Goal: Task Accomplishment & Management: Complete application form

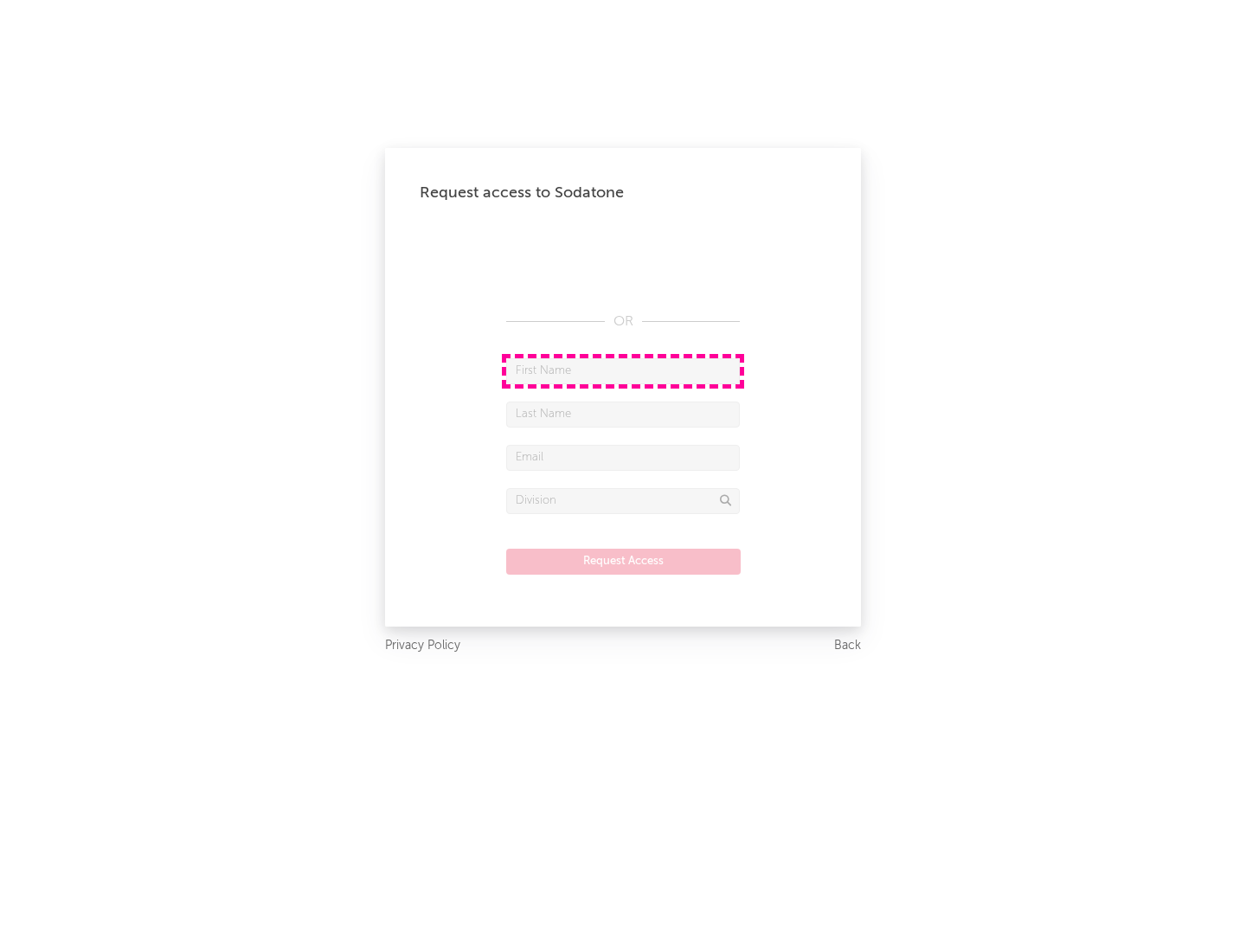
click at [623, 370] on input "text" at bounding box center [623, 371] width 234 height 26
type input "[PERSON_NAME]"
click at [623, 414] on input "text" at bounding box center [623, 414] width 234 height 26
type input "[PERSON_NAME]"
click at [623, 457] on input "text" at bounding box center [623, 458] width 234 height 26
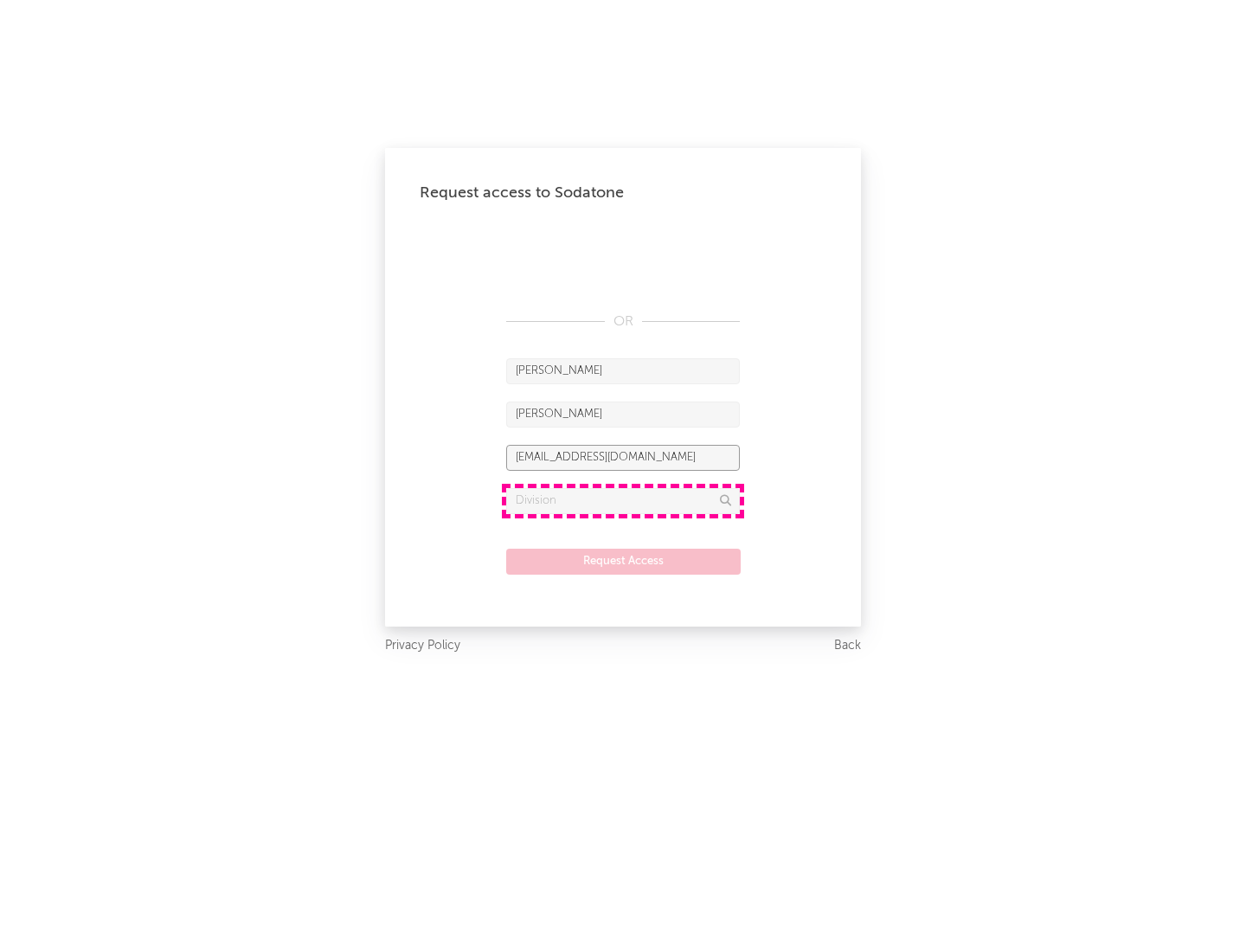
type input "[EMAIL_ADDRESS][DOMAIN_NAME]"
click at [623, 500] on input "text" at bounding box center [623, 500] width 234 height 26
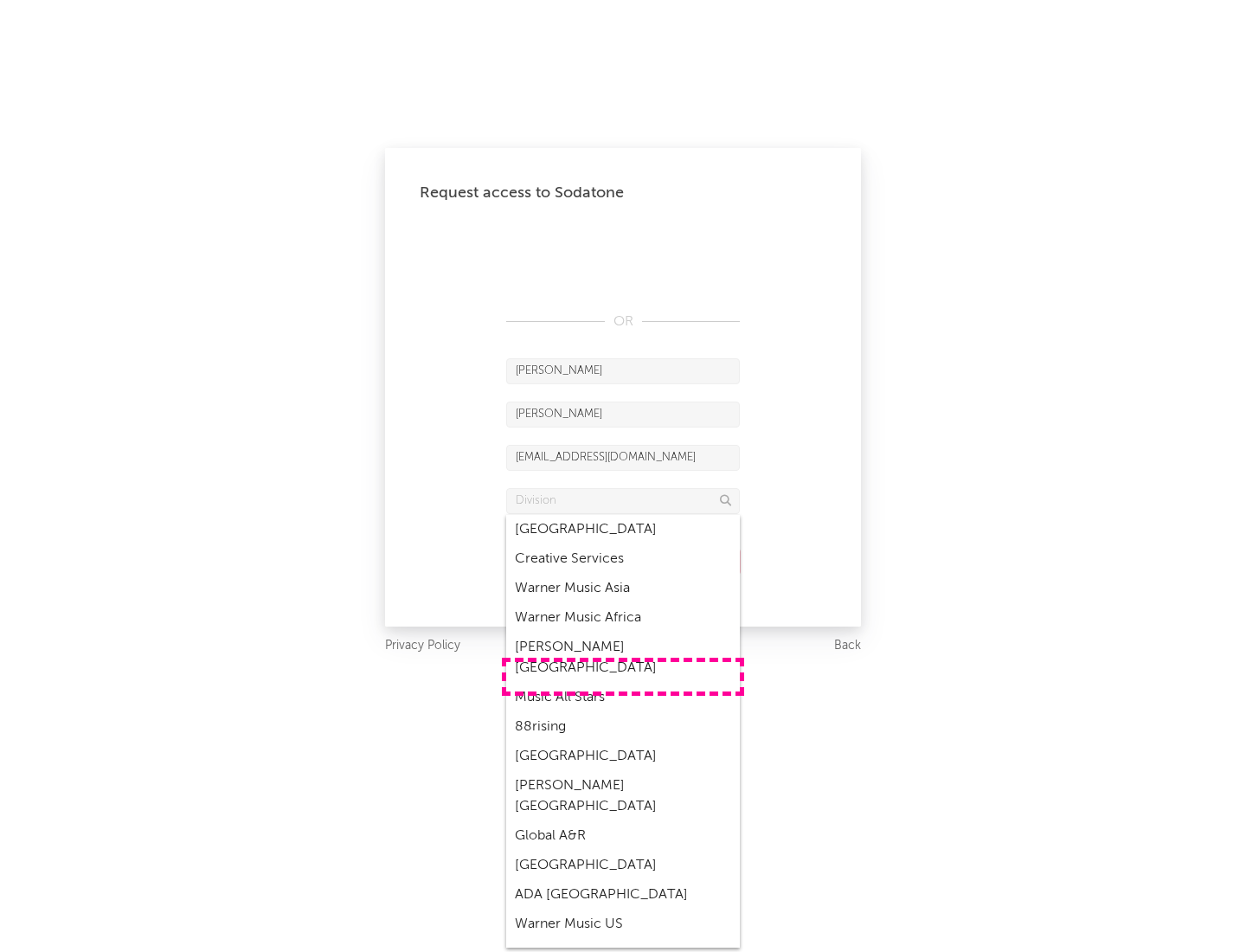
click at [623, 682] on div "Music All Stars" at bounding box center [623, 697] width 234 height 29
type input "Music All Stars"
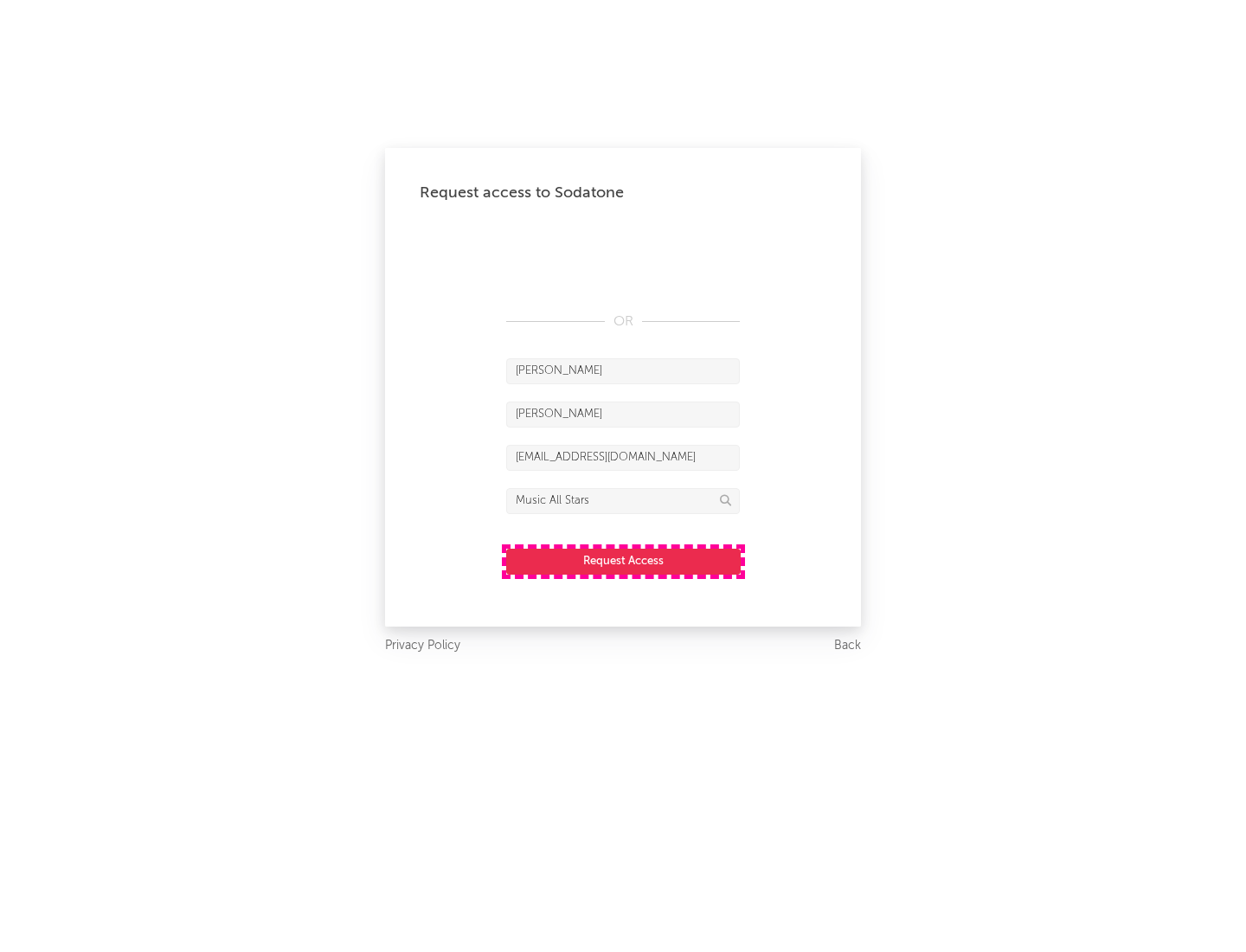
click at [623, 561] on button "Request Access" at bounding box center [623, 561] width 235 height 26
